Goal: Task Accomplishment & Management: Use online tool/utility

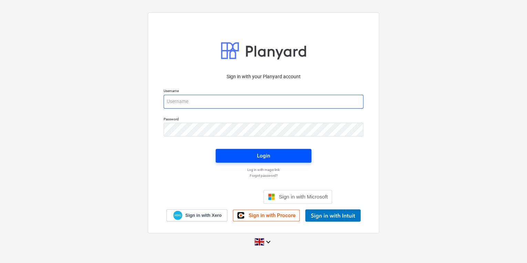
type input "[PERSON_NAME][EMAIL_ADDRESS][PERSON_NAME][DOMAIN_NAME]"
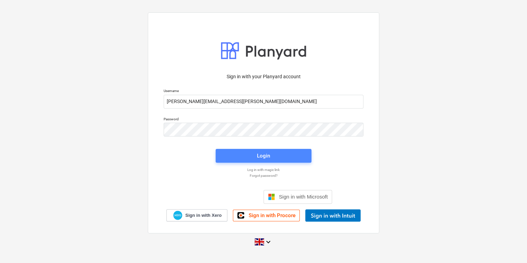
click at [274, 155] on span "Login" at bounding box center [263, 155] width 79 height 9
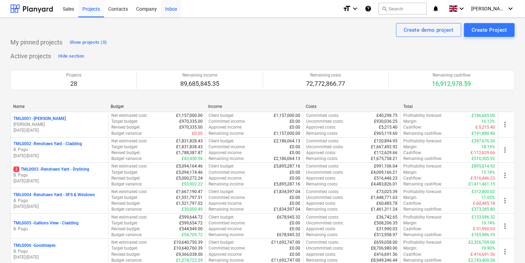
click at [169, 10] on div "Inbox" at bounding box center [171, 9] width 20 height 18
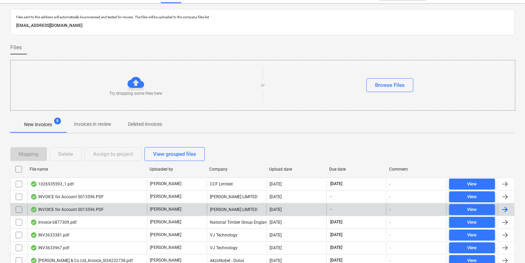
scroll to position [67, 0]
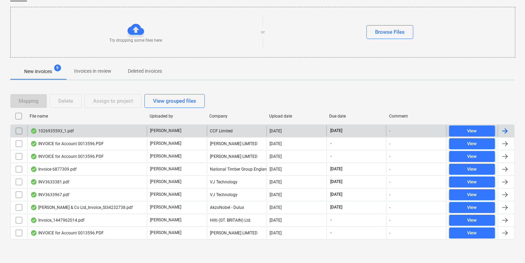
click at [67, 128] on div "1026935593_1.pdf" at bounding box center [51, 131] width 43 height 6
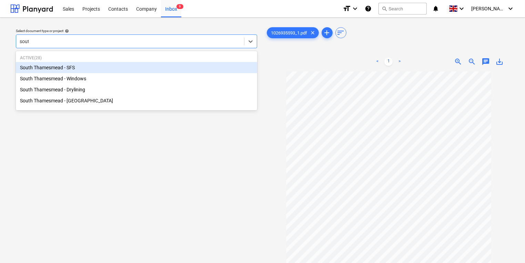
type input "south"
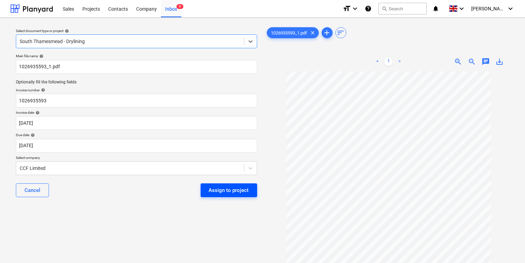
click at [241, 190] on div "Assign to project" at bounding box center [229, 190] width 40 height 9
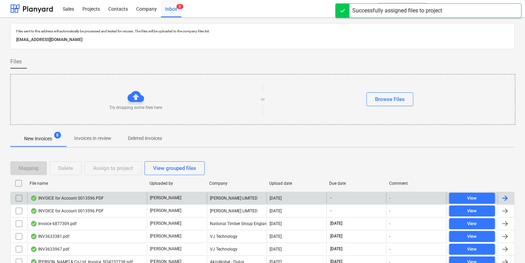
click at [77, 195] on div "INVOICE for Account 0013596.PDF" at bounding box center [66, 198] width 73 height 6
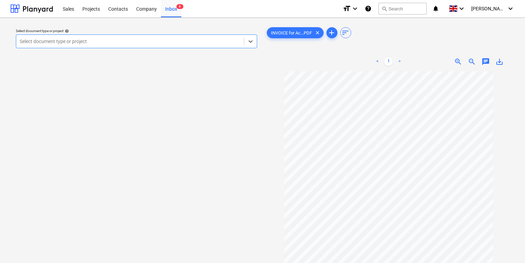
click at [97, 40] on div at bounding box center [130, 41] width 221 height 7
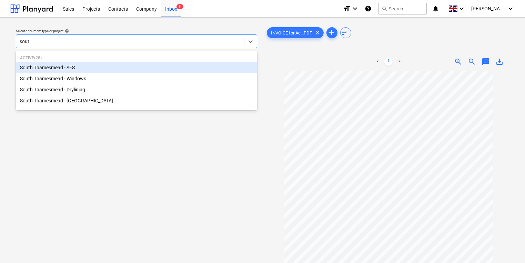
type input "south"
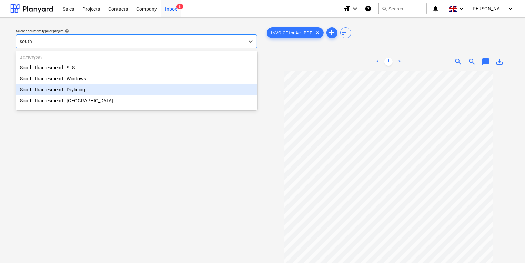
click at [96, 91] on div "South Thamesmead - Drylining" at bounding box center [136, 89] width 241 height 11
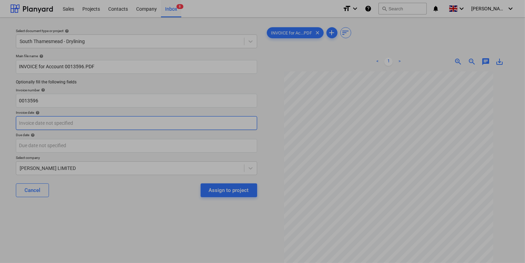
click at [99, 123] on body "Sales Projects Contacts Company Inbox 8 format_size keyboard_arrow_down help se…" at bounding box center [262, 131] width 525 height 263
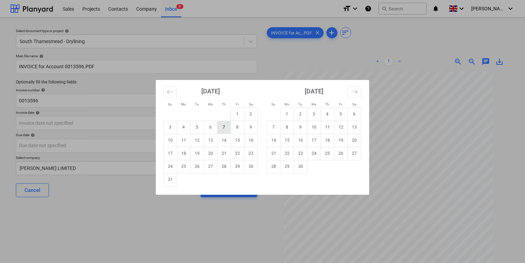
click at [228, 125] on td "7" at bounding box center [224, 127] width 13 height 13
type input "[DATE]"
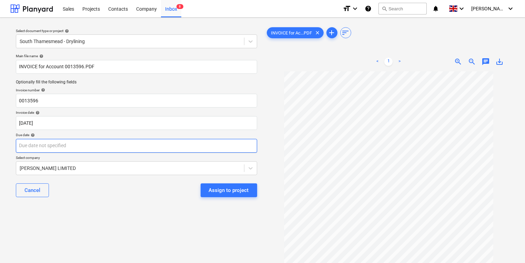
click at [190, 146] on body "Sales Projects Contacts Company Inbox 8 format_size keyboard_arrow_down help se…" at bounding box center [262, 131] width 525 height 263
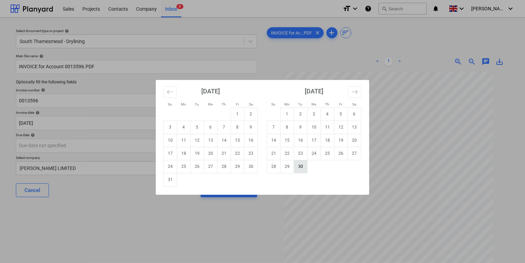
click at [302, 168] on td "30" at bounding box center [300, 166] width 13 height 13
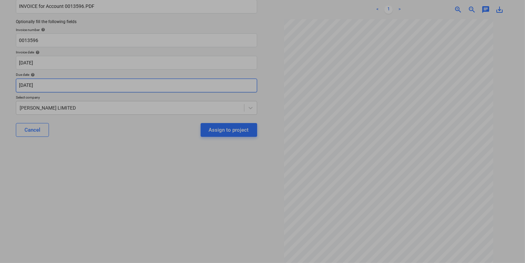
click at [178, 85] on body "Sales Projects Contacts Company Inbox 8 format_size keyboard_arrow_down help se…" at bounding box center [262, 71] width 525 height 263
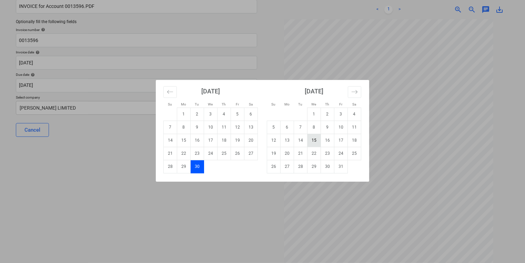
click at [317, 140] on td "15" at bounding box center [314, 140] width 13 height 13
type input "[DATE]"
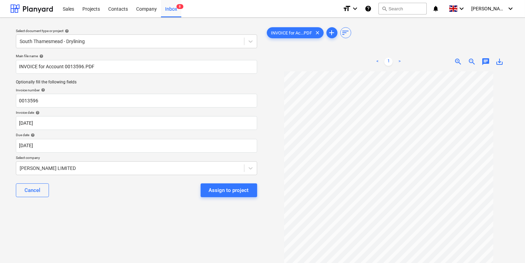
drag, startPoint x: 226, startPoint y: 193, endPoint x: 229, endPoint y: 229, distance: 35.3
click at [229, 229] on div "Select document type or project help South Thamesmead - Drylining Main file nam…" at bounding box center [136, 170] width 252 height 295
drag, startPoint x: 53, startPoint y: 101, endPoint x: -4, endPoint y: 98, distance: 56.9
click at [0, 98] on html "Sales Projects Contacts Company Inbox 8 format_size keyboard_arrow_down help se…" at bounding box center [262, 131] width 525 height 263
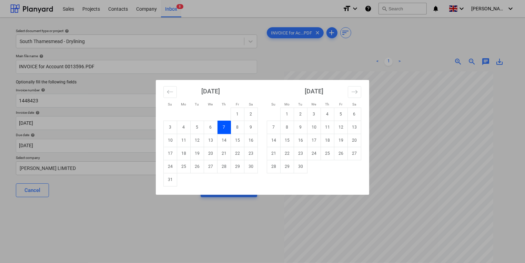
click at [118, 204] on div "Su Mo Tu We Th Fr Sa Su Mo Tu We Th Fr Sa [DATE] 1 2 3 4 5 6 7 8 9 10 11 12 13 …" at bounding box center [262, 131] width 525 height 263
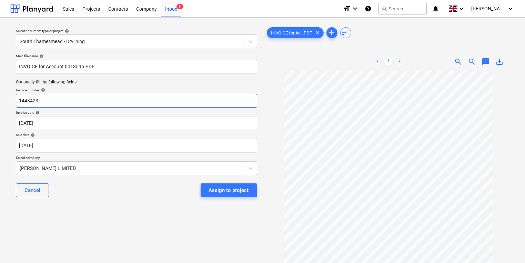
click at [17, 100] on input "1448423" at bounding box center [136, 101] width 241 height 14
type input "01448423"
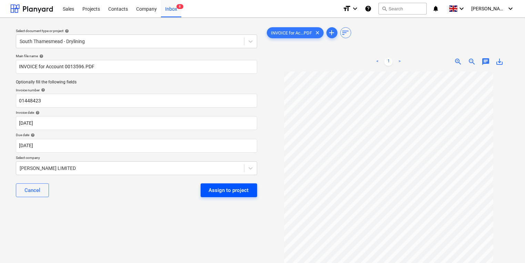
click at [215, 192] on div "Assign to project" at bounding box center [229, 190] width 40 height 9
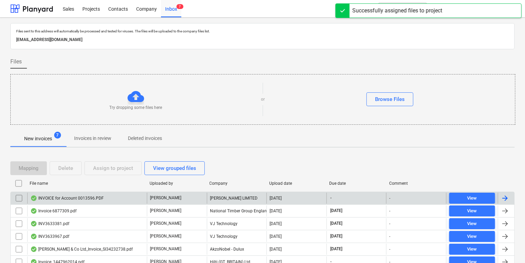
click at [181, 197] on div "[PERSON_NAME]" at bounding box center [177, 198] width 60 height 11
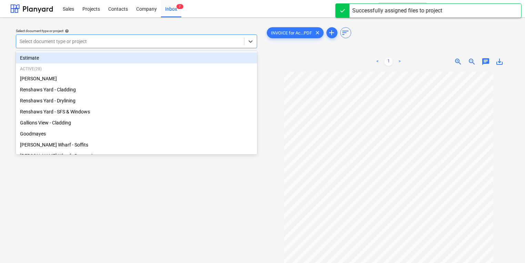
click at [101, 40] on div at bounding box center [130, 41] width 221 height 7
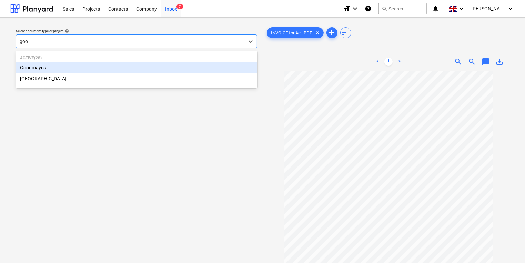
type input "good"
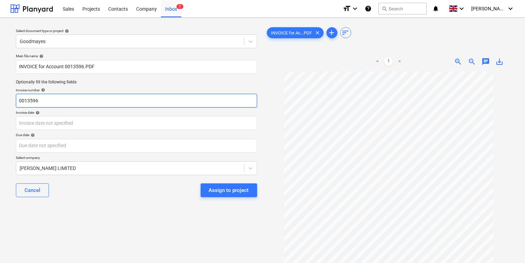
drag, startPoint x: 47, startPoint y: 100, endPoint x: 17, endPoint y: 101, distance: 30.7
click at [17, 101] on input "0013596" at bounding box center [136, 101] width 241 height 14
type input "1448425"
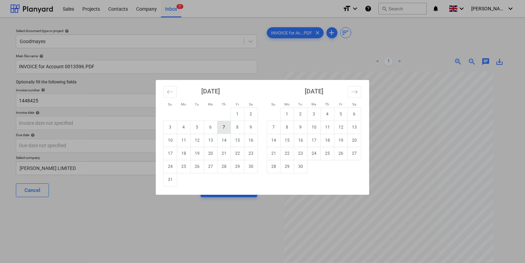
click at [226, 126] on td "7" at bounding box center [224, 127] width 13 height 13
type input "[DATE]"
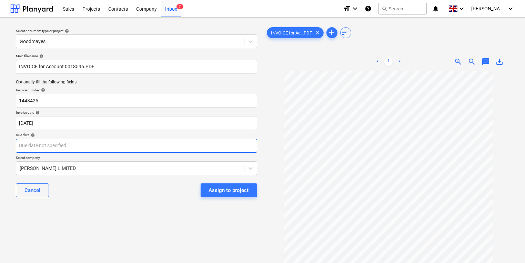
click at [141, 143] on body "Sales Projects Contacts Company Inbox 7 format_size keyboard_arrow_down help se…" at bounding box center [262, 131] width 525 height 263
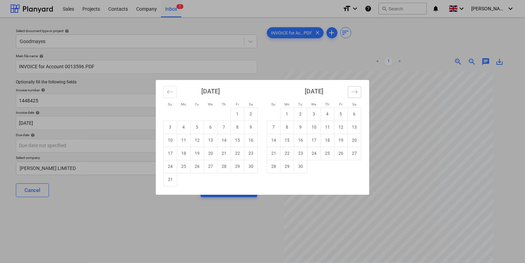
drag, startPoint x: 358, startPoint y: 89, endPoint x: 355, endPoint y: 96, distance: 7.6
click at [359, 89] on button "Move forward to switch to the next month." at bounding box center [354, 92] width 13 height 12
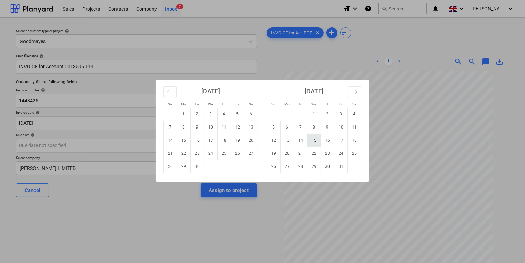
click at [315, 140] on td "15" at bounding box center [314, 140] width 13 height 13
type input "[DATE]"
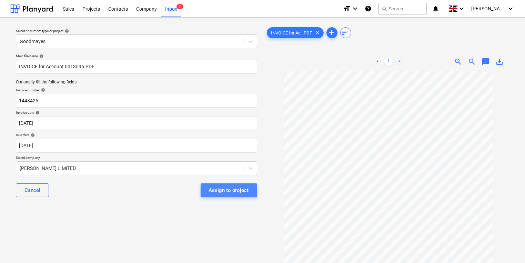
click at [220, 189] on div "Assign to project" at bounding box center [229, 190] width 40 height 9
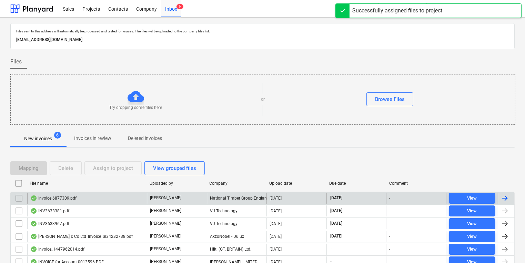
click at [91, 196] on div "Invoice 6877309.pdf" at bounding box center [87, 198] width 120 height 11
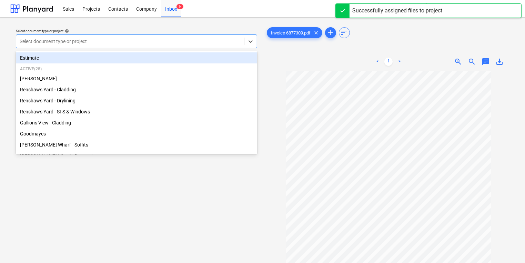
click at [182, 43] on div at bounding box center [130, 41] width 221 height 7
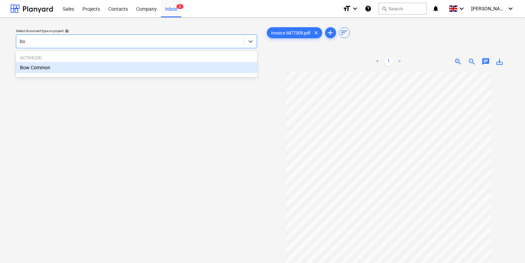
type input "bow"
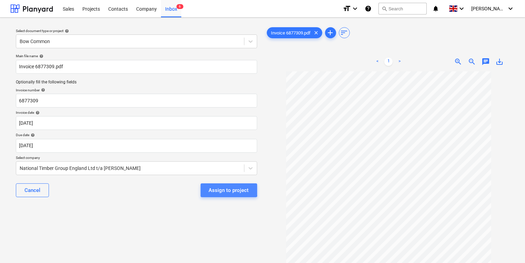
click at [215, 187] on div "Assign to project" at bounding box center [229, 190] width 40 height 9
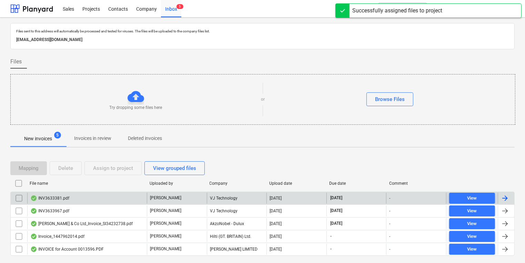
click at [100, 198] on div "INV3633381.pdf" at bounding box center [87, 198] width 120 height 11
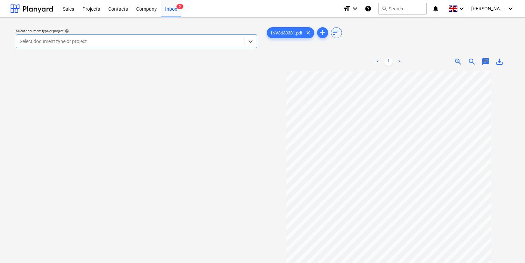
click at [190, 41] on div at bounding box center [130, 41] width 221 height 7
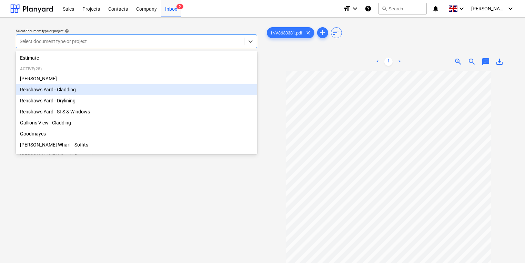
click at [71, 92] on div "Renshaws Yard - Cladding" at bounding box center [136, 89] width 241 height 11
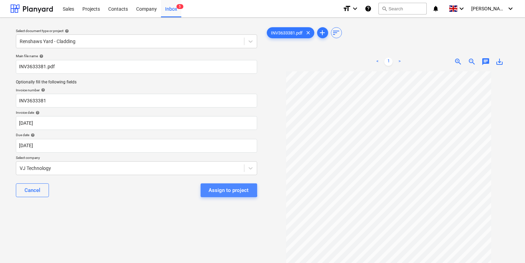
click at [221, 188] on div "Assign to project" at bounding box center [229, 190] width 40 height 9
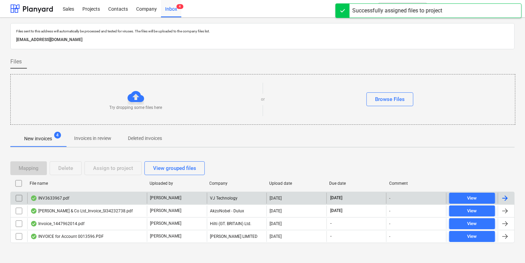
click at [123, 193] on div "INV3633967.pdf" at bounding box center [87, 198] width 120 height 11
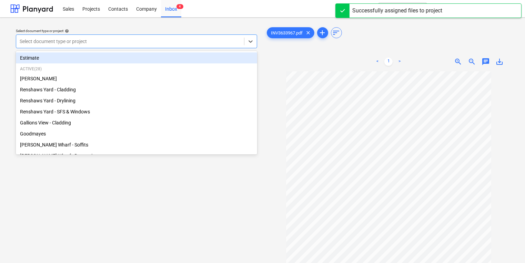
click at [151, 40] on div at bounding box center [130, 41] width 221 height 7
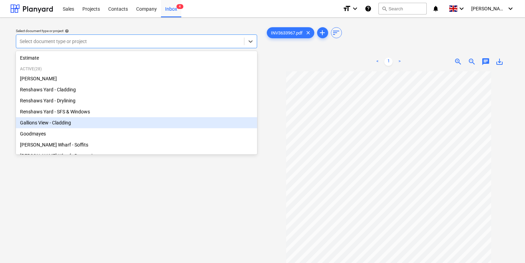
click at [117, 124] on div "Gallions View - Cladding" at bounding box center [136, 122] width 241 height 11
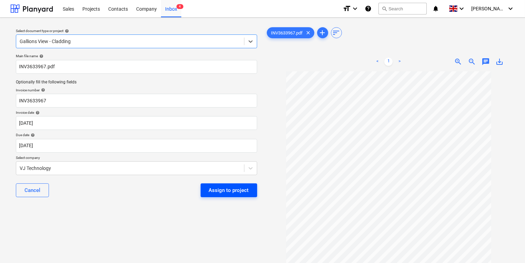
click at [216, 189] on div "Assign to project" at bounding box center [229, 190] width 40 height 9
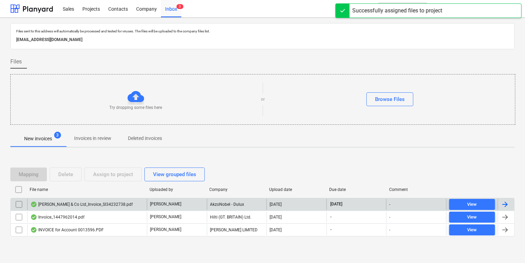
click at [108, 203] on div "[PERSON_NAME] & Co Ltd_Invoice_SI34232738.pdf" at bounding box center [81, 205] width 102 height 6
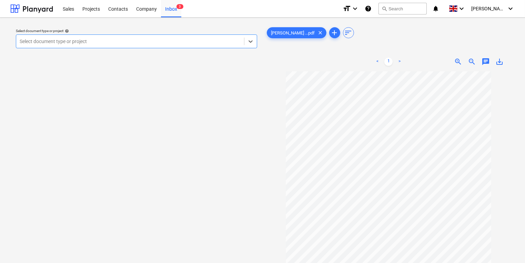
click at [144, 39] on div at bounding box center [130, 41] width 221 height 7
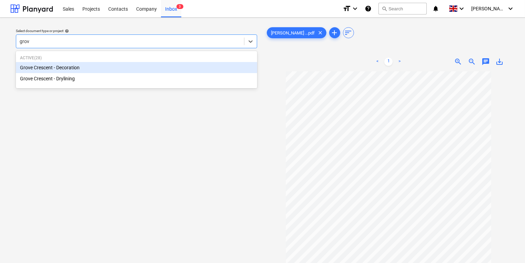
type input "grove"
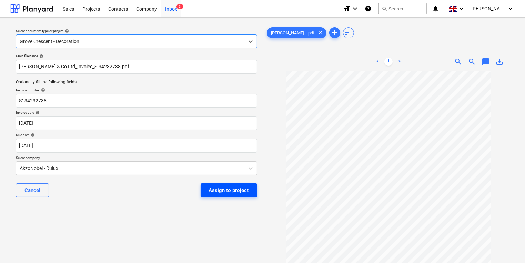
click at [216, 191] on div "Assign to project" at bounding box center [229, 190] width 40 height 9
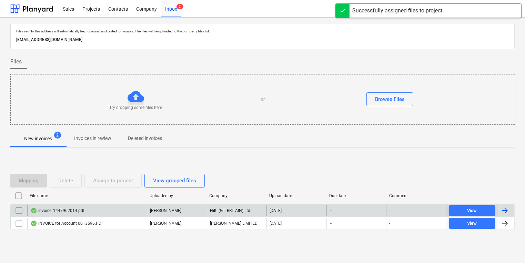
click at [110, 206] on div "Invoice_1447962014.pdf" at bounding box center [87, 210] width 120 height 11
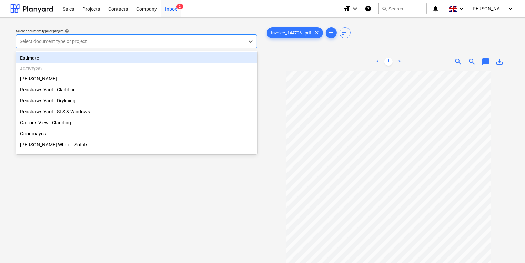
click at [110, 39] on div at bounding box center [130, 41] width 221 height 7
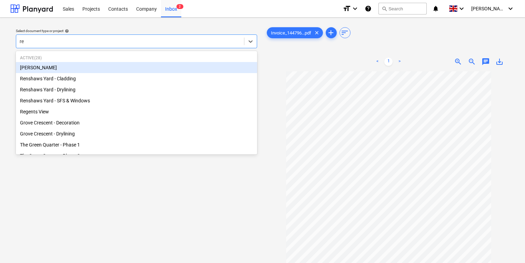
type input "reg"
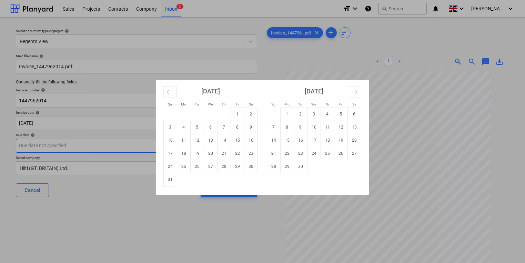
click at [101, 144] on body "Sales Projects Contacts Company Inbox 2 format_size keyboard_arrow_down help se…" at bounding box center [262, 131] width 525 height 263
click at [302, 167] on td "30" at bounding box center [300, 166] width 13 height 13
type input "[DATE]"
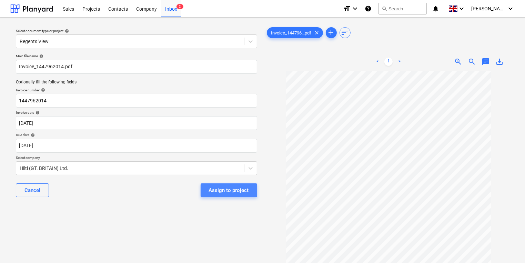
click at [223, 194] on div "Assign to project" at bounding box center [229, 190] width 40 height 9
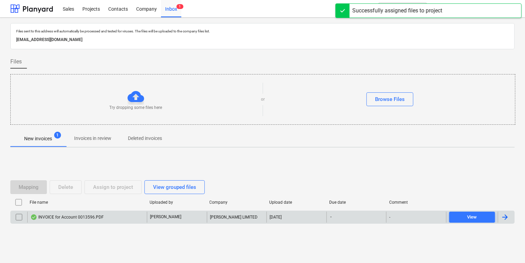
click at [114, 215] on div "INVOICE for Account 0013596.PDF" at bounding box center [87, 217] width 120 height 11
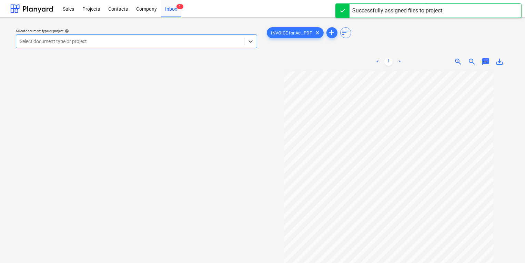
click at [131, 42] on div at bounding box center [130, 41] width 221 height 7
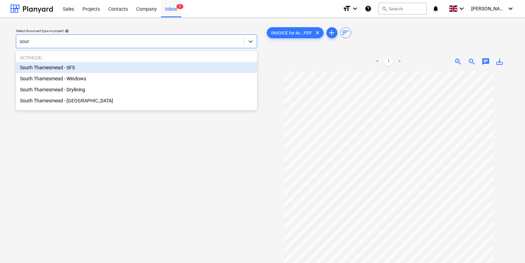
type input "south"
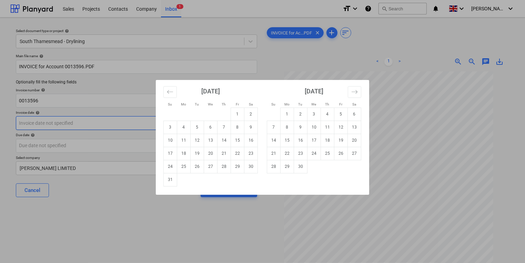
click at [127, 124] on body "Sales Projects Contacts Company Inbox 1 format_size keyboard_arrow_down help se…" at bounding box center [262, 131] width 525 height 263
click at [234, 126] on td "8" at bounding box center [237, 127] width 13 height 13
type input "[DATE]"
click at [169, 149] on body "Sales Projects Contacts Company Inbox 1 format_size keyboard_arrow_down help se…" at bounding box center [262, 131] width 525 height 263
click at [304, 168] on td "30" at bounding box center [300, 166] width 13 height 13
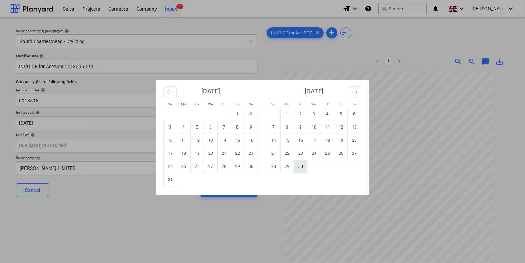
type input "[DATE]"
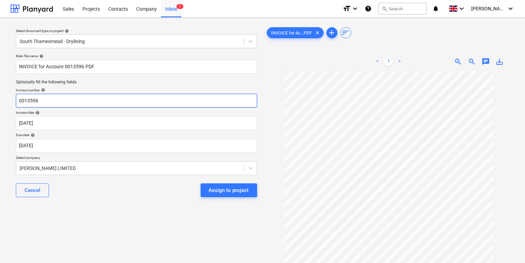
click at [94, 100] on input "0013596" at bounding box center [136, 101] width 241 height 14
type input "01449108"
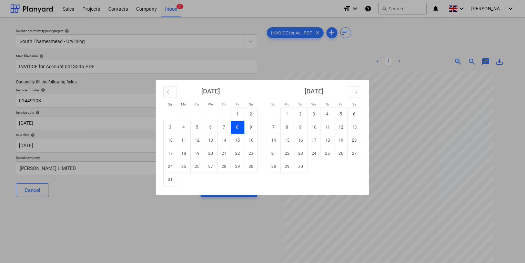
click at [102, 206] on div "Su Mo Tu We Th Fr Sa Su Mo Tu We Th Fr Sa [DATE] 1 2 3 4 5 6 7 8 9 10 11 12 13 …" at bounding box center [262, 131] width 525 height 263
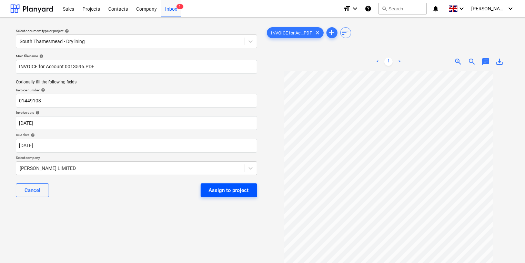
click at [228, 188] on div "Assign to project" at bounding box center [229, 190] width 40 height 9
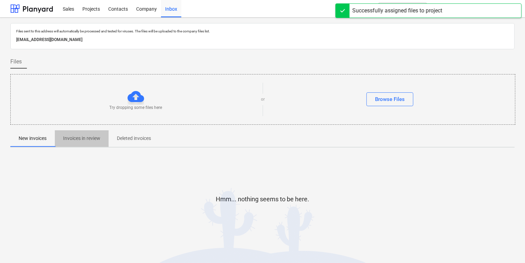
click at [85, 135] on p "Invoices in review" at bounding box center [81, 138] width 37 height 7
